Goal: Information Seeking & Learning: Check status

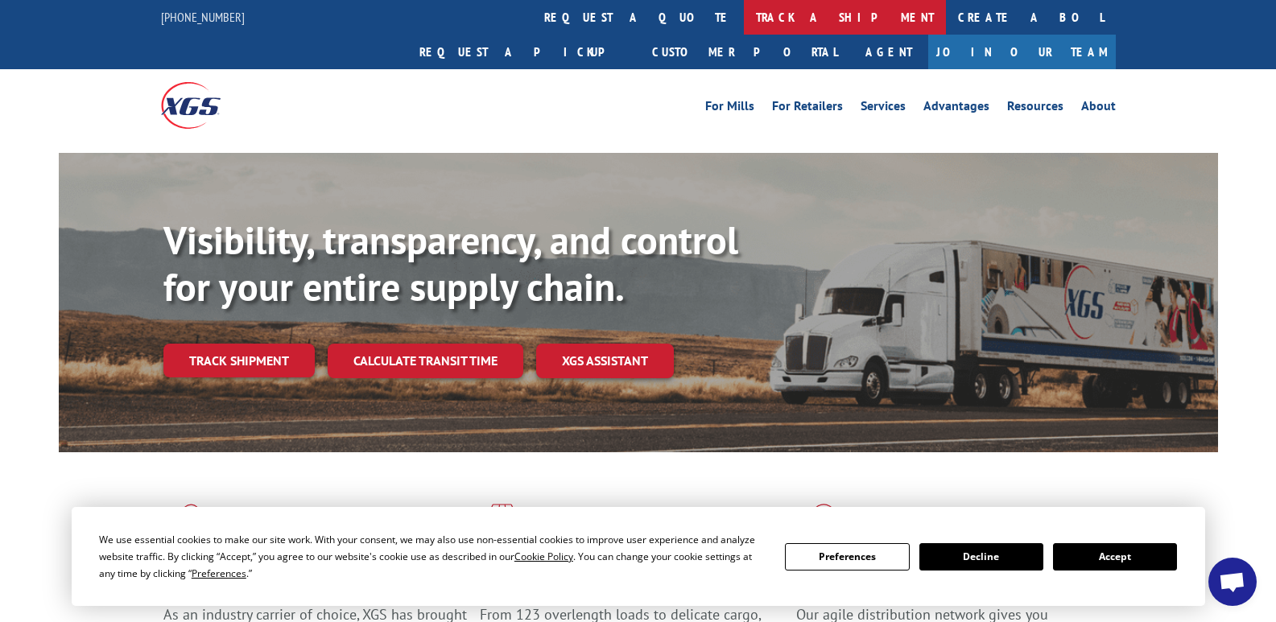
click at [744, 12] on link "track a shipment" at bounding box center [845, 17] width 202 height 35
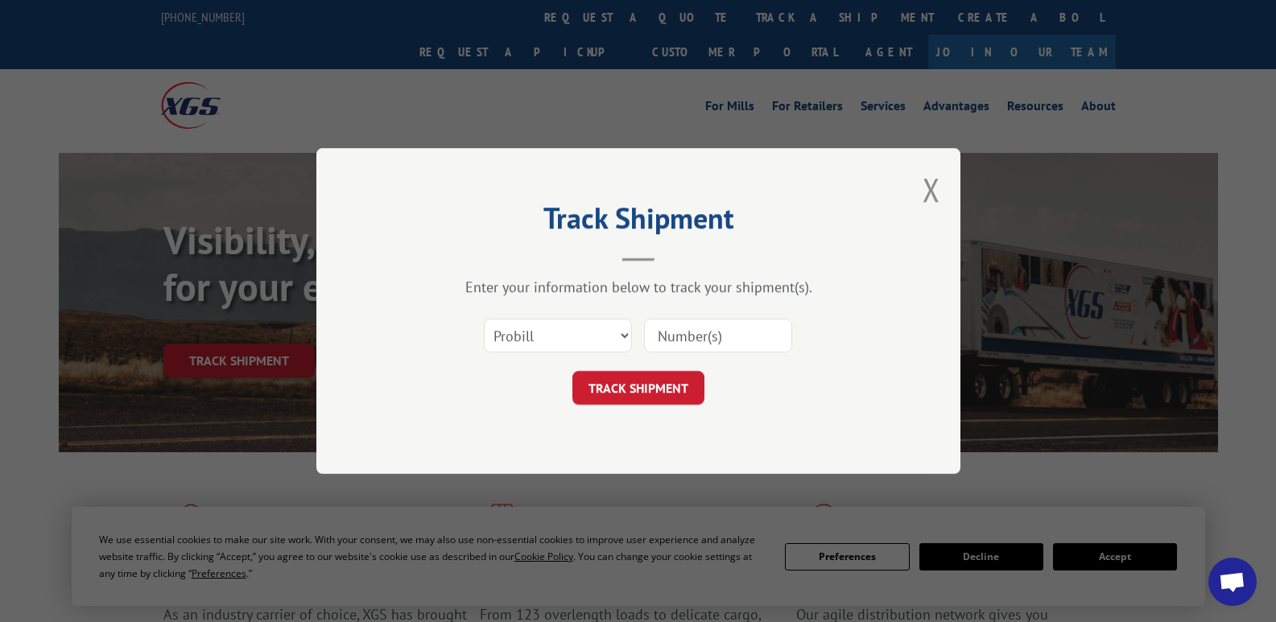
click at [571, 354] on div "Select category... Probill BOL PO" at bounding box center [558, 335] width 147 height 37
click at [572, 337] on select "Select category... Probill BOL PO" at bounding box center [558, 336] width 148 height 34
select select "bol"
click at [484, 319] on select "Select category... Probill BOL PO" at bounding box center [558, 336] width 148 height 34
click at [651, 331] on input at bounding box center [718, 336] width 148 height 34
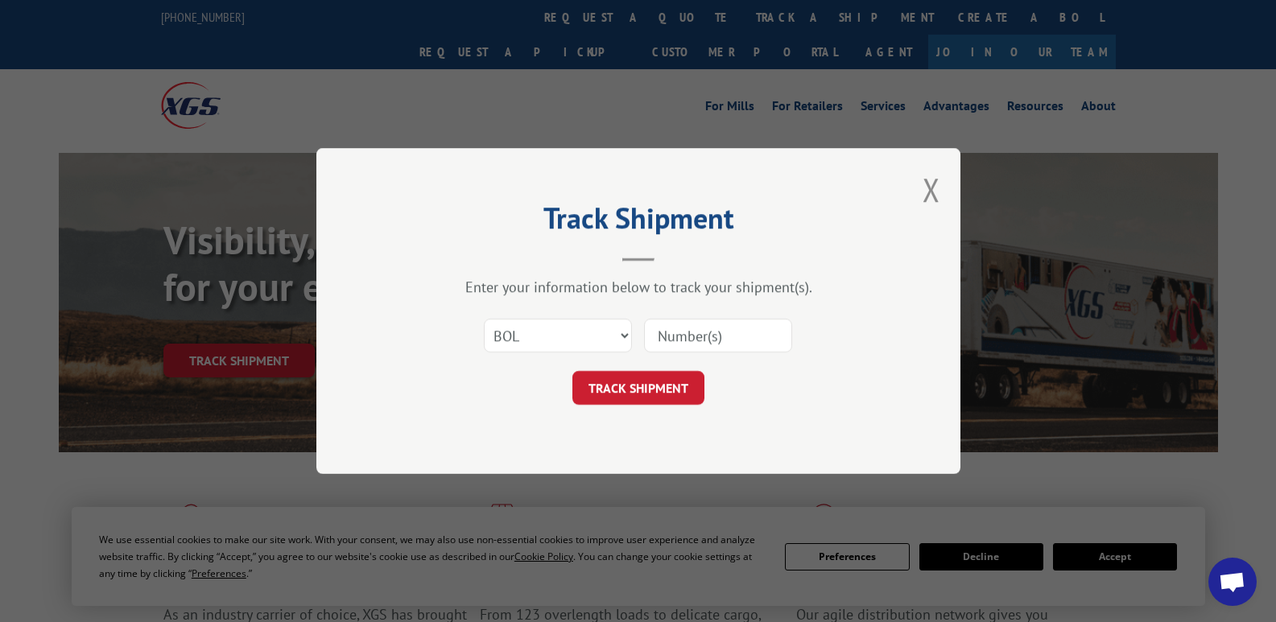
paste input "450994"
type input "450994"
click at [656, 382] on button "TRACK SHIPMENT" at bounding box center [638, 388] width 132 height 34
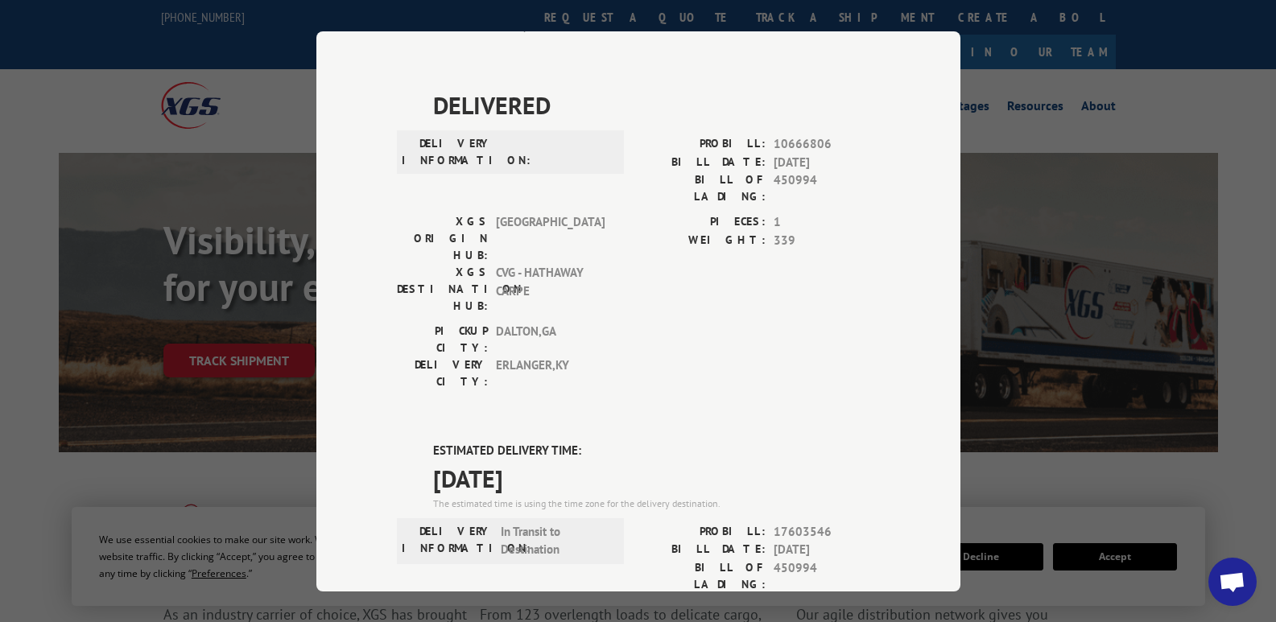
scroll to position [403, 0]
